Goal: Task Accomplishment & Management: Manage account settings

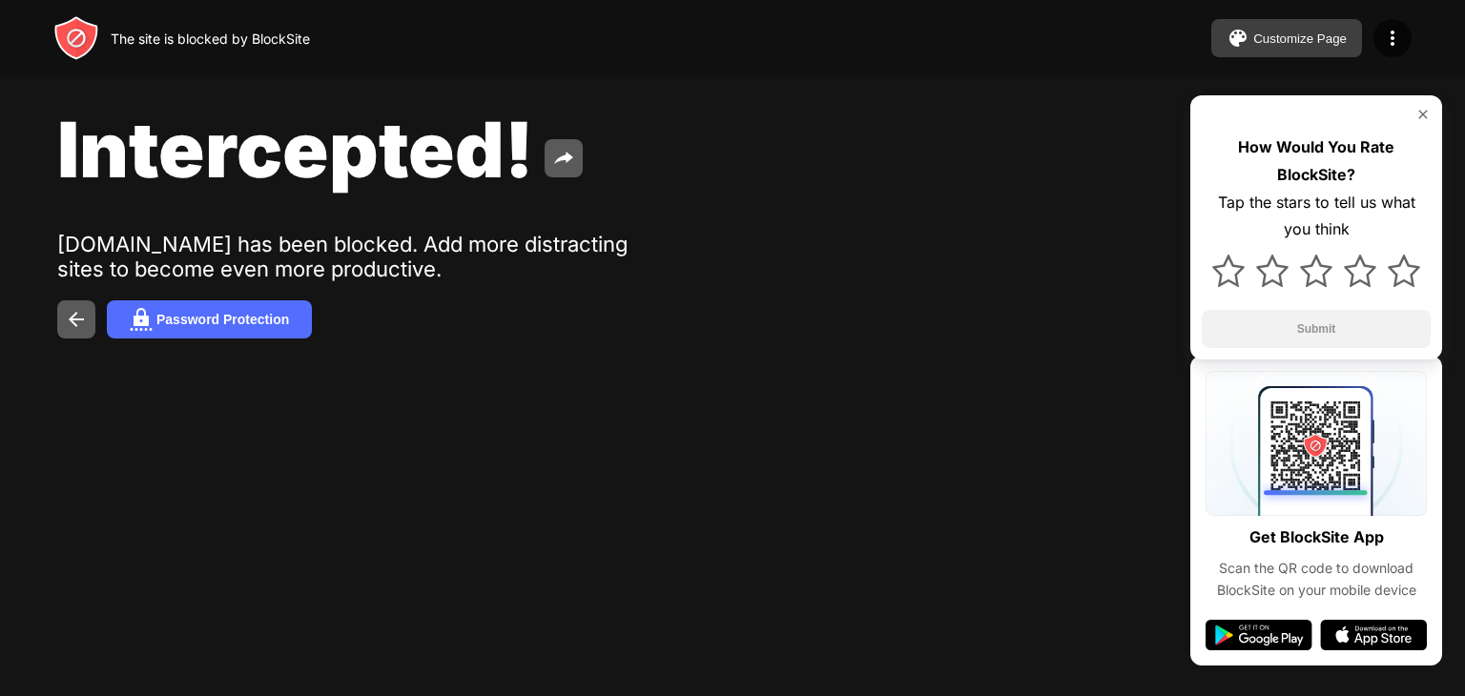
click at [1247, 33] on img at bounding box center [1237, 38] width 23 height 23
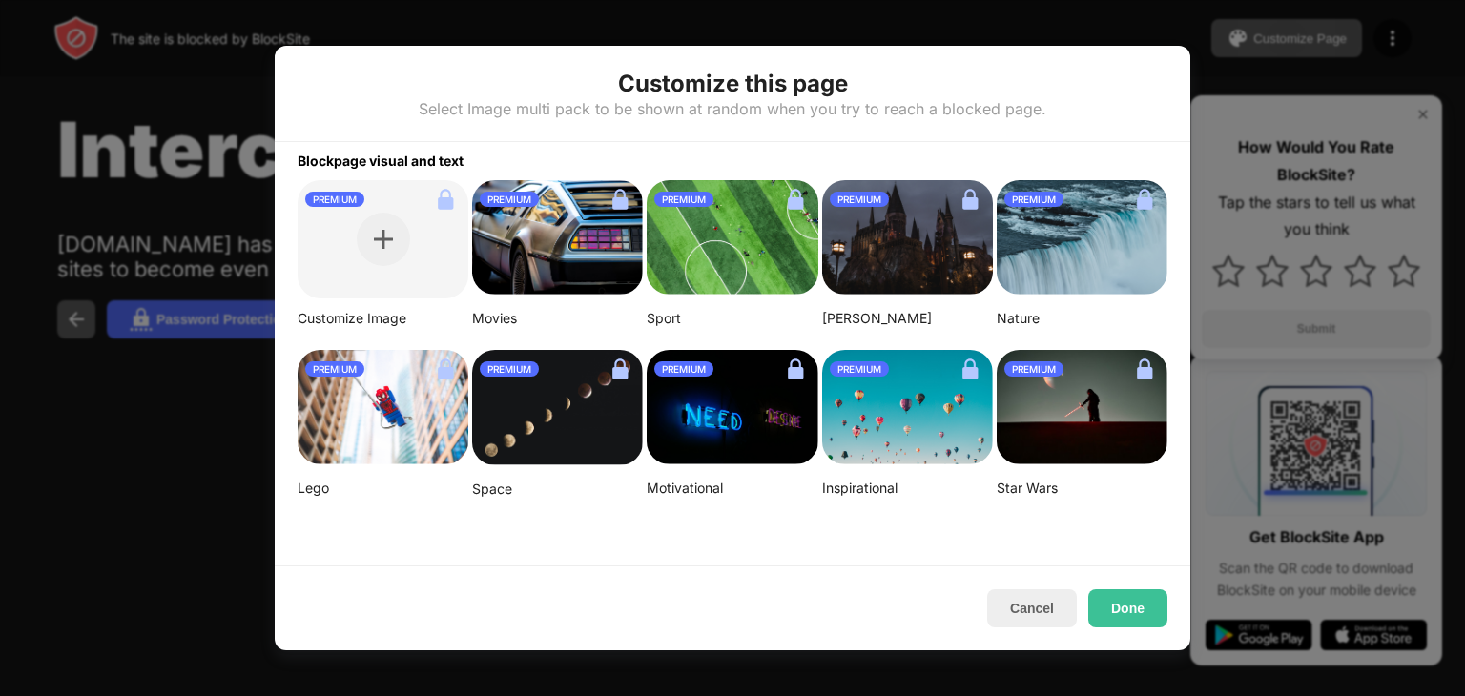
click at [1191, 32] on div at bounding box center [732, 348] width 1465 height 696
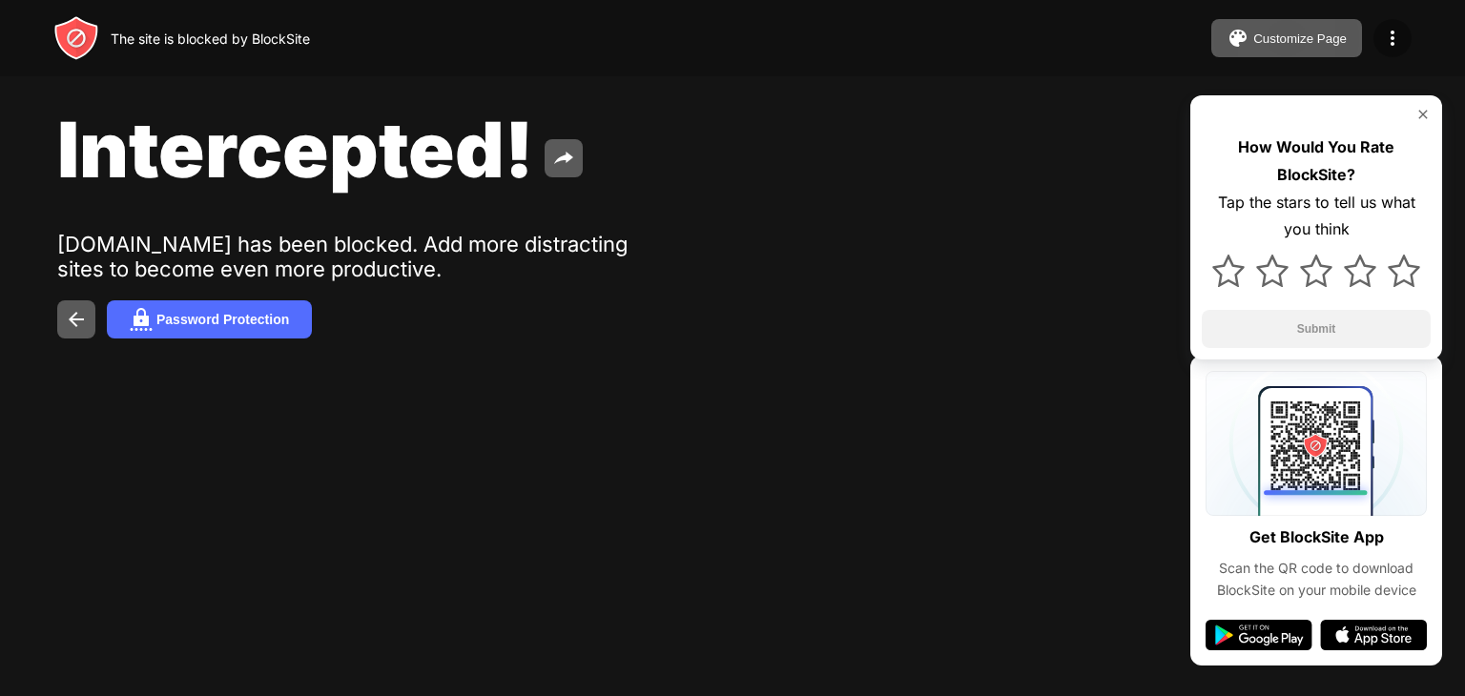
click at [1390, 31] on img at bounding box center [1392, 38] width 23 height 23
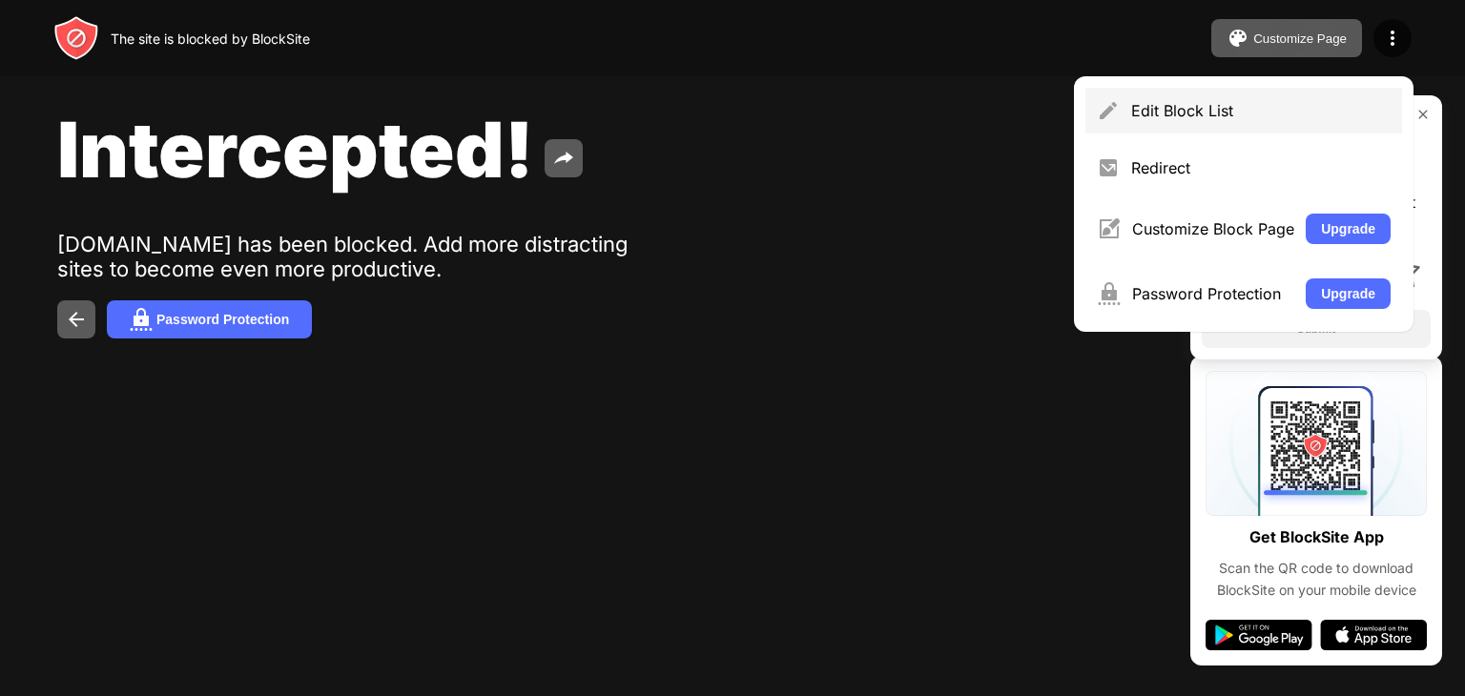
click at [1226, 119] on div "Edit Block List" at bounding box center [1260, 110] width 259 height 19
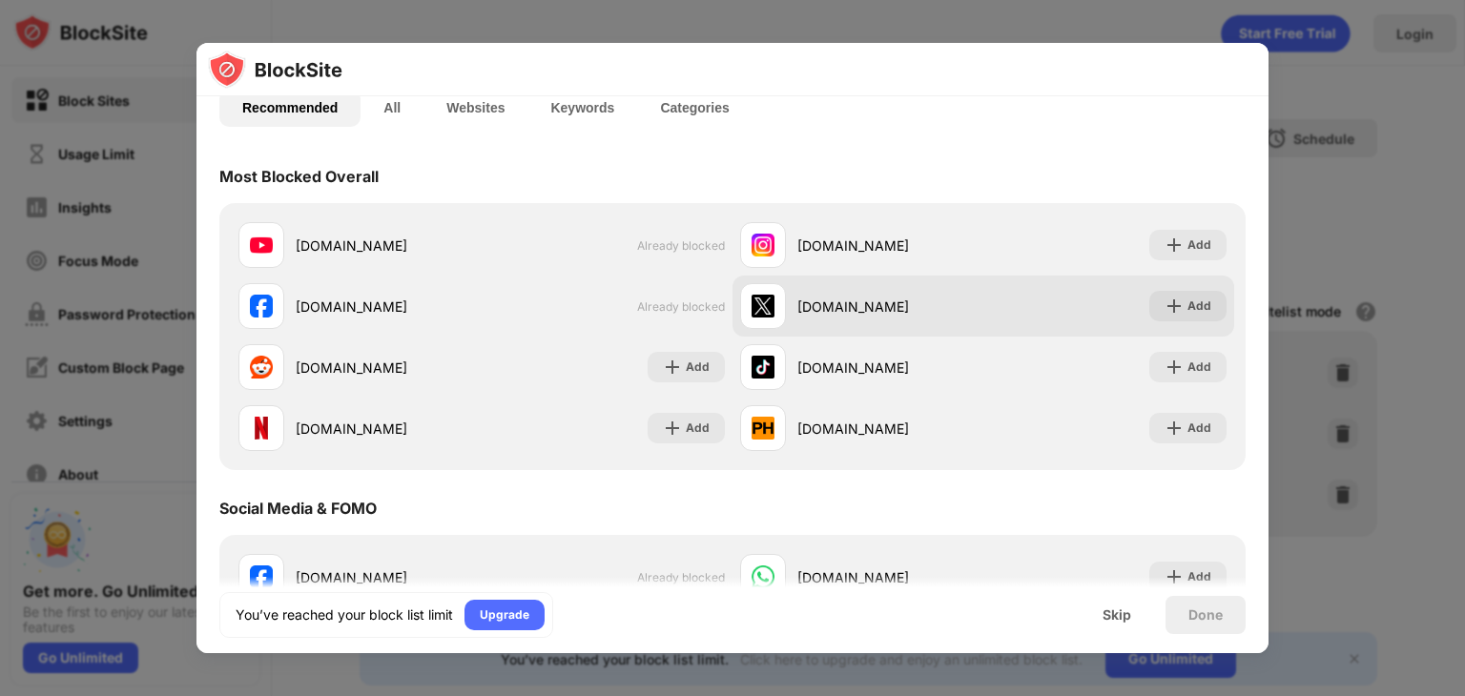
scroll to position [149, 0]
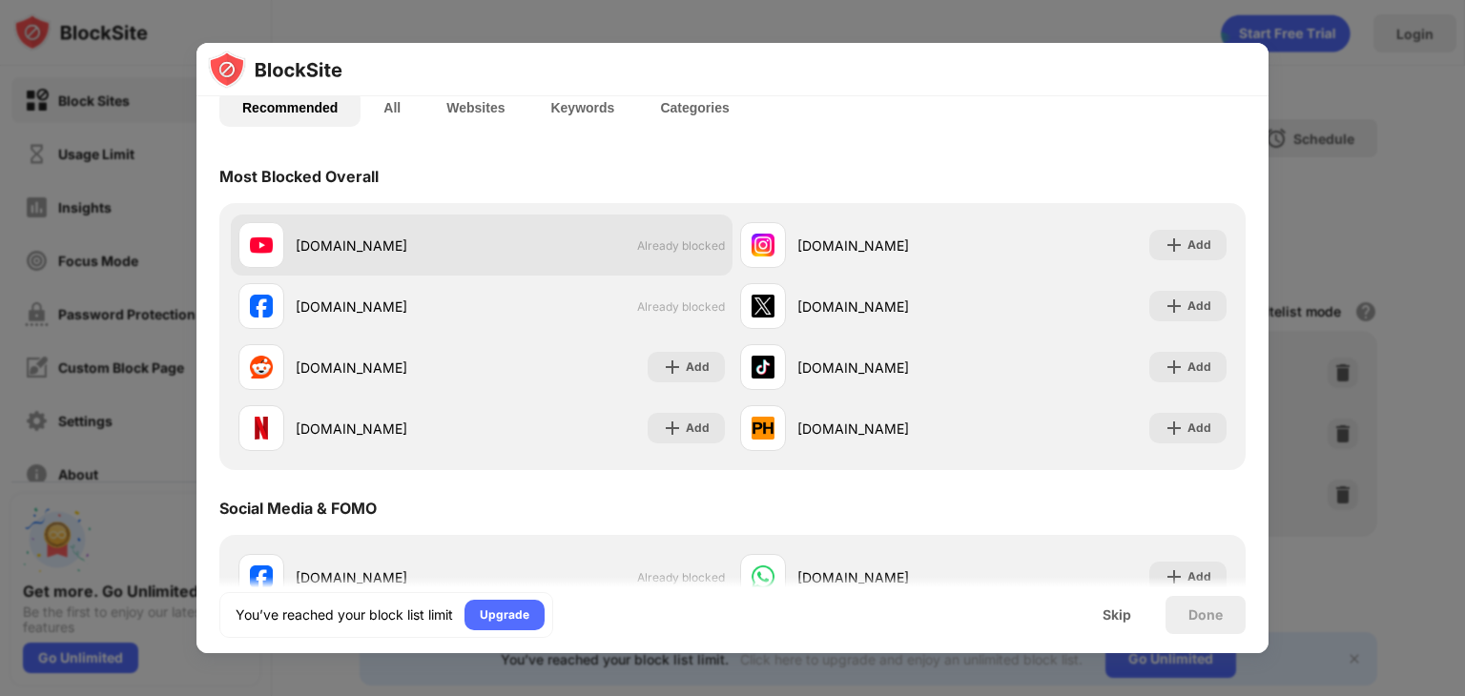
click at [481, 239] on div "youtube.com Already blocked" at bounding box center [482, 245] width 502 height 61
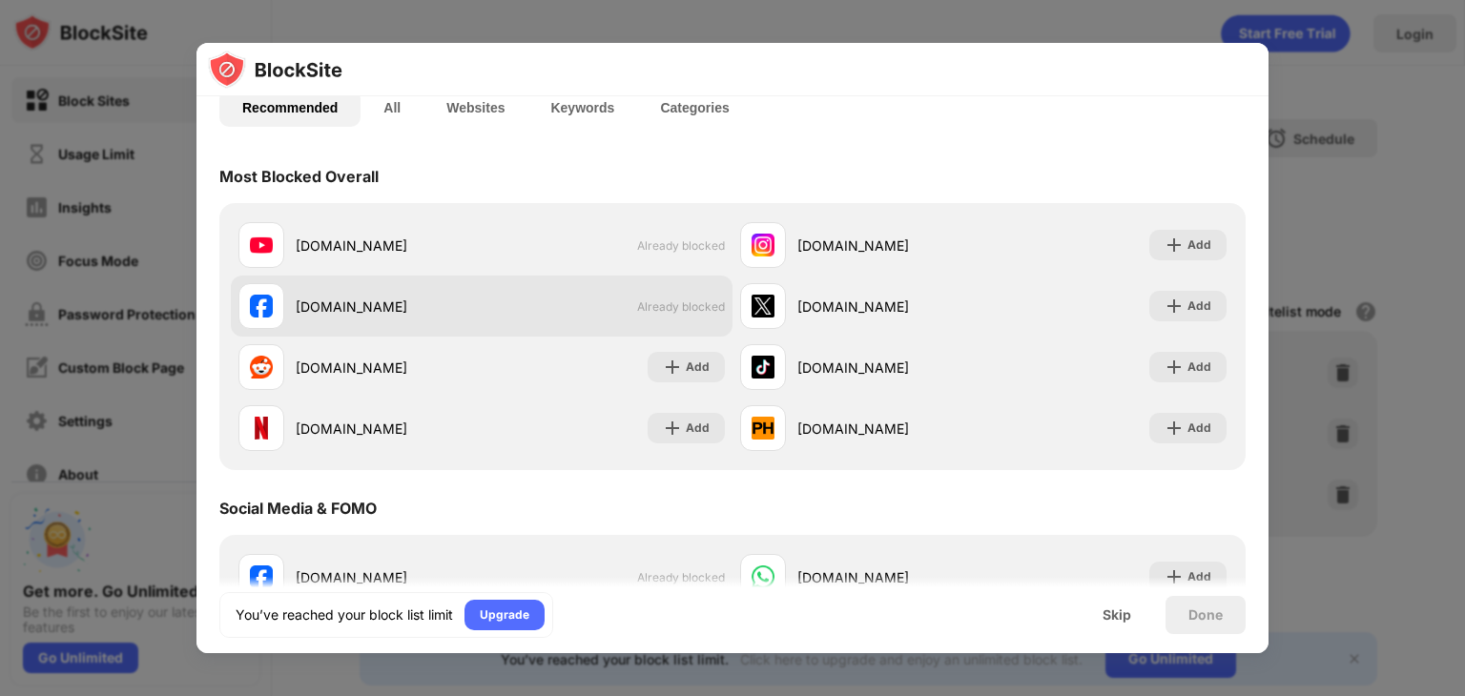
click at [480, 290] on div "facebook.com Already blocked" at bounding box center [482, 306] width 502 height 61
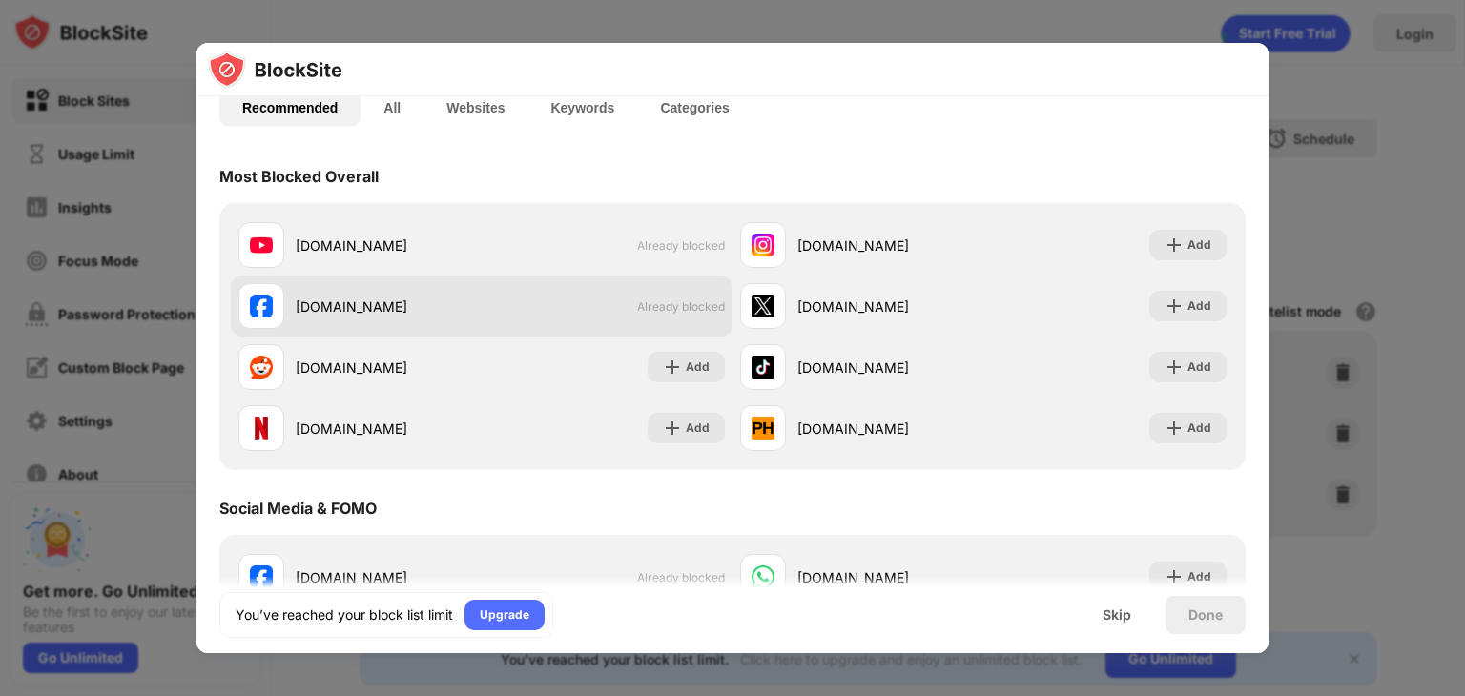
click at [480, 290] on div "facebook.com Already blocked" at bounding box center [482, 306] width 502 height 61
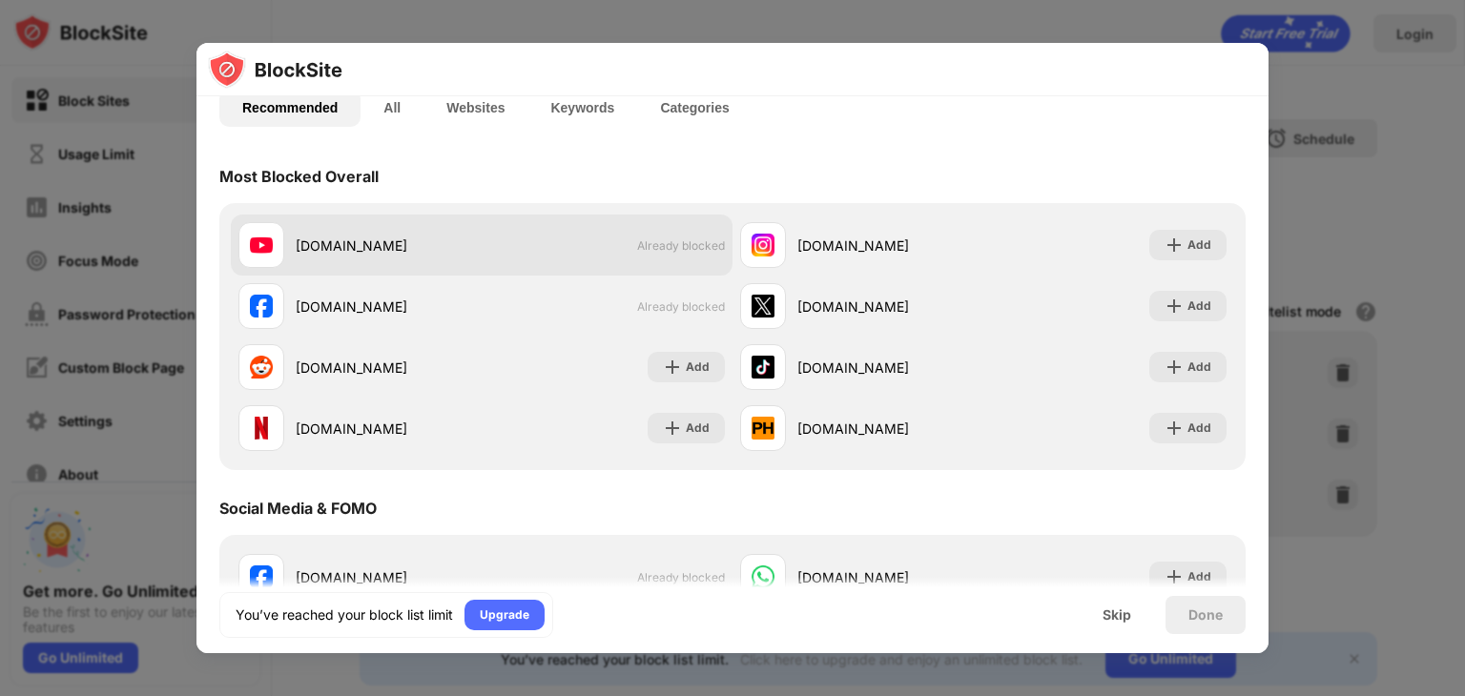
drag, startPoint x: 480, startPoint y: 290, endPoint x: 477, endPoint y: 225, distance: 64.9
click at [477, 225] on div "youtube.com Already blocked instagram.com Add facebook.com Already blocked x.co…" at bounding box center [732, 337] width 1003 height 244
click at [477, 225] on div "youtube.com" at bounding box center [359, 245] width 243 height 46
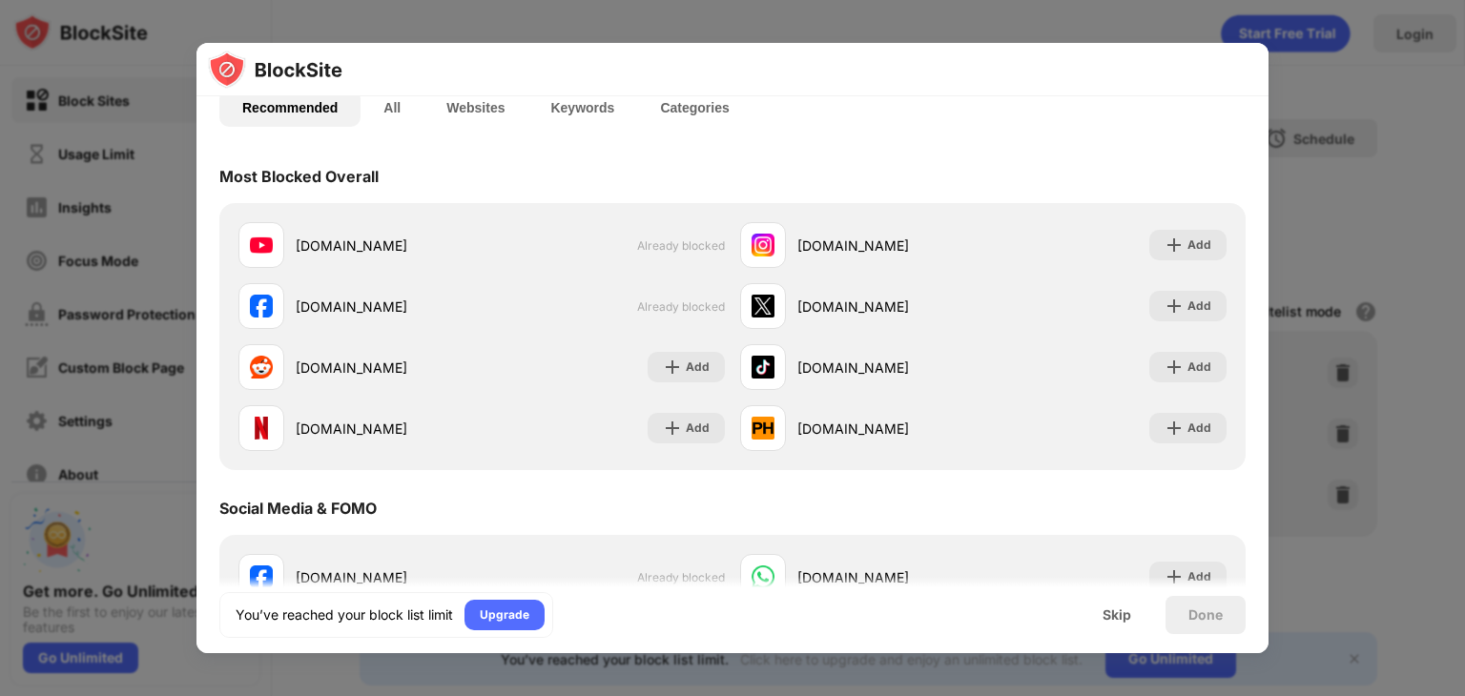
drag, startPoint x: 477, startPoint y: 225, endPoint x: 893, endPoint y: 9, distance: 468.8
click at [893, 695] on div "Build Your Block List Choose up to 0 items to block and start regaining focus R…" at bounding box center [732, 696] width 1465 height 0
click at [893, 9] on div at bounding box center [732, 348] width 1465 height 696
